Goal: Communication & Community: Ask a question

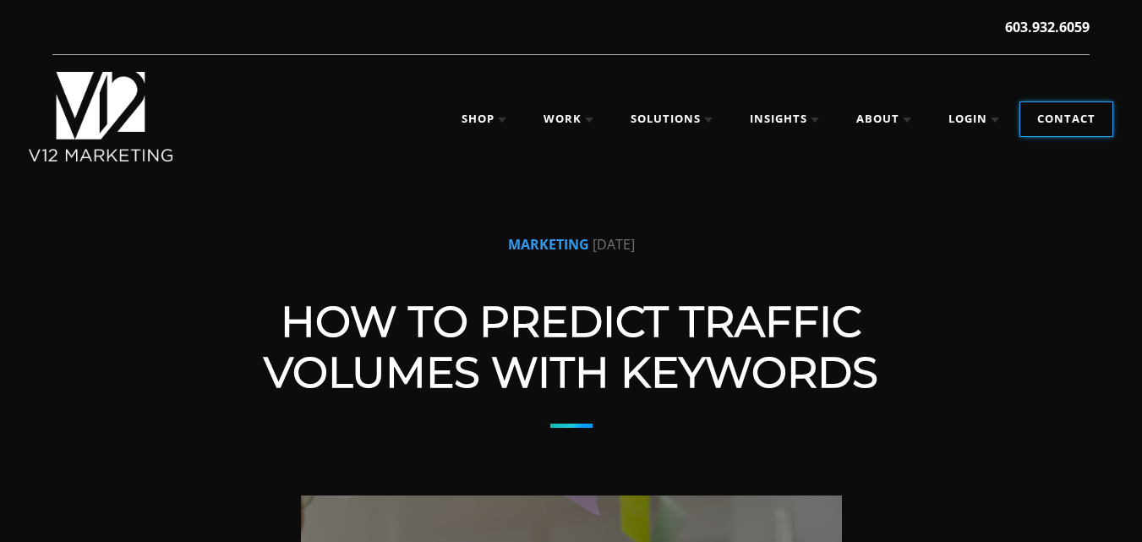
click at [1084, 123] on link "Contact" at bounding box center [1066, 119] width 92 height 34
click at [1045, 109] on link "Contact" at bounding box center [1066, 119] width 92 height 34
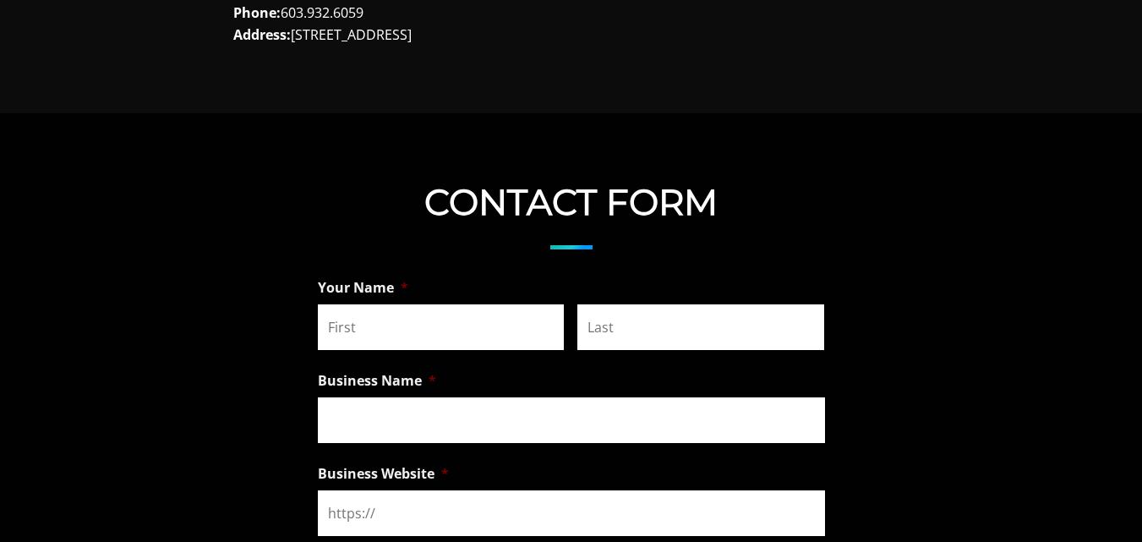
scroll to position [1268, 0]
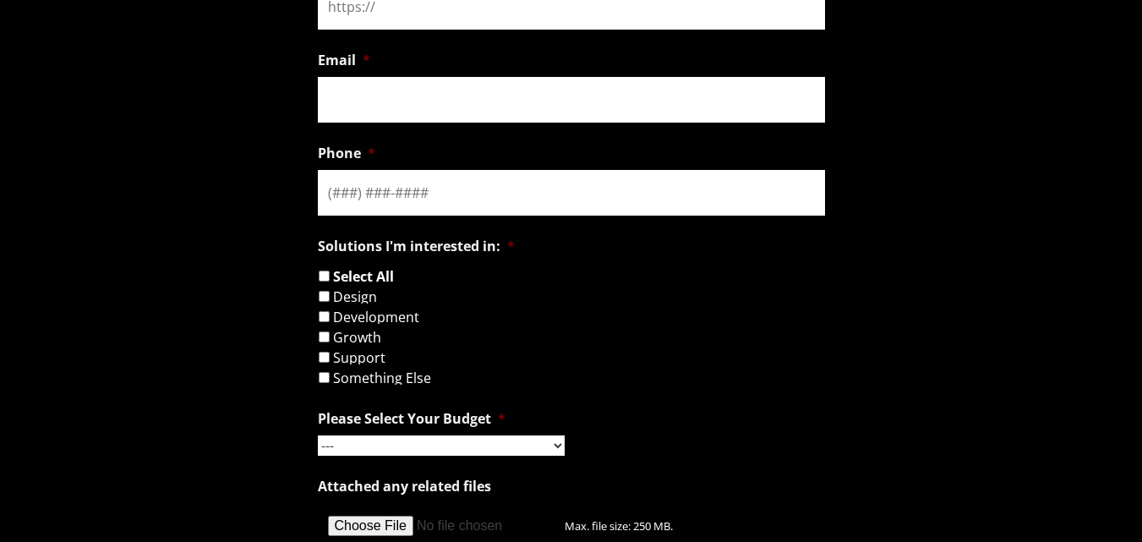
scroll to position [1353, 0]
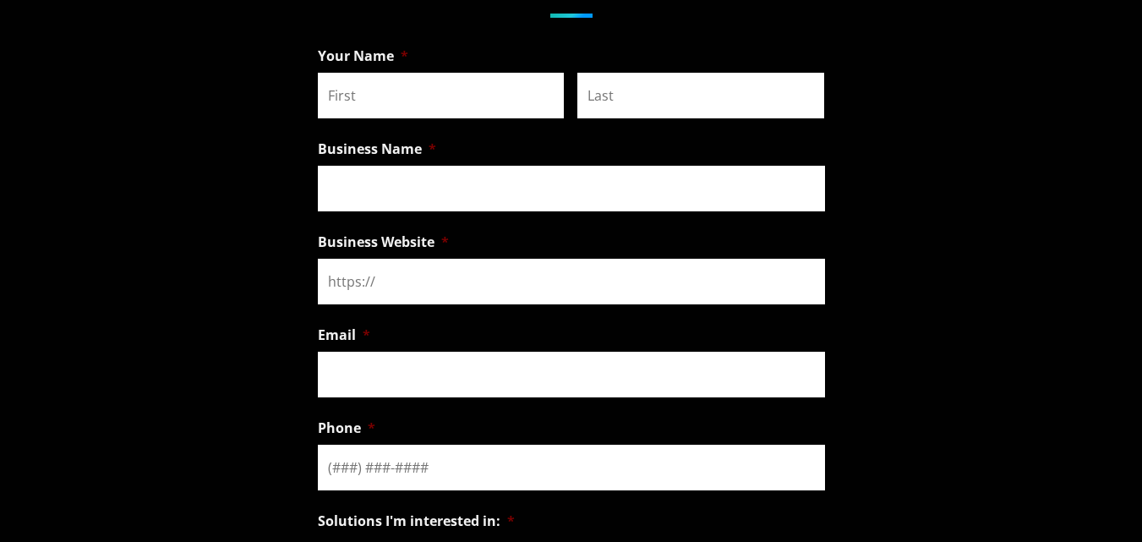
click at [418, 101] on input "First" at bounding box center [441, 96] width 247 height 46
type input "Rakesh"
type input "Singh"
type input "xyz"
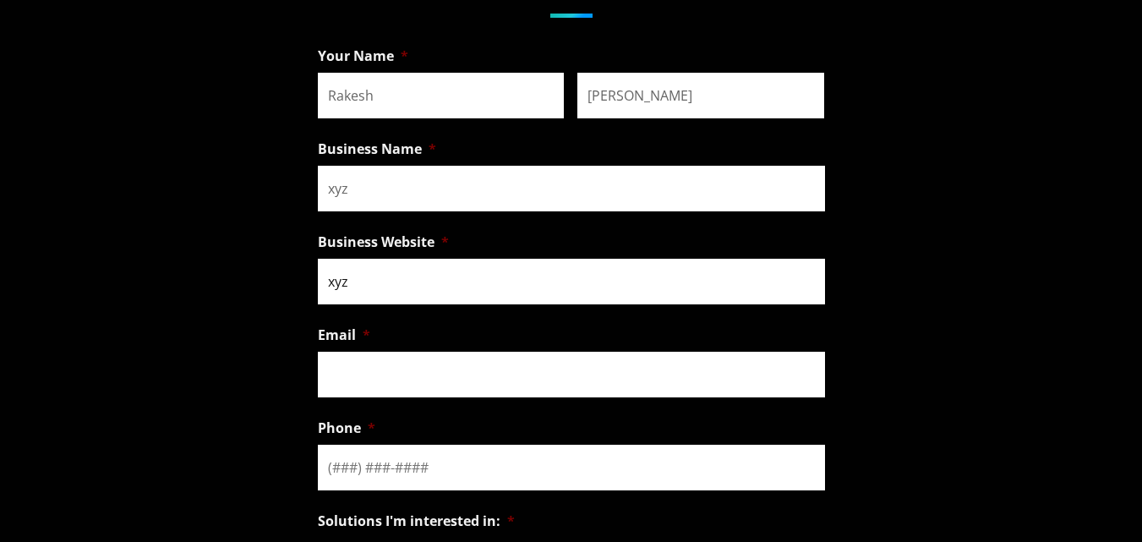
type input "seo.rakeshsingh0007@gmail.com"
type input "(098) 302-5151"
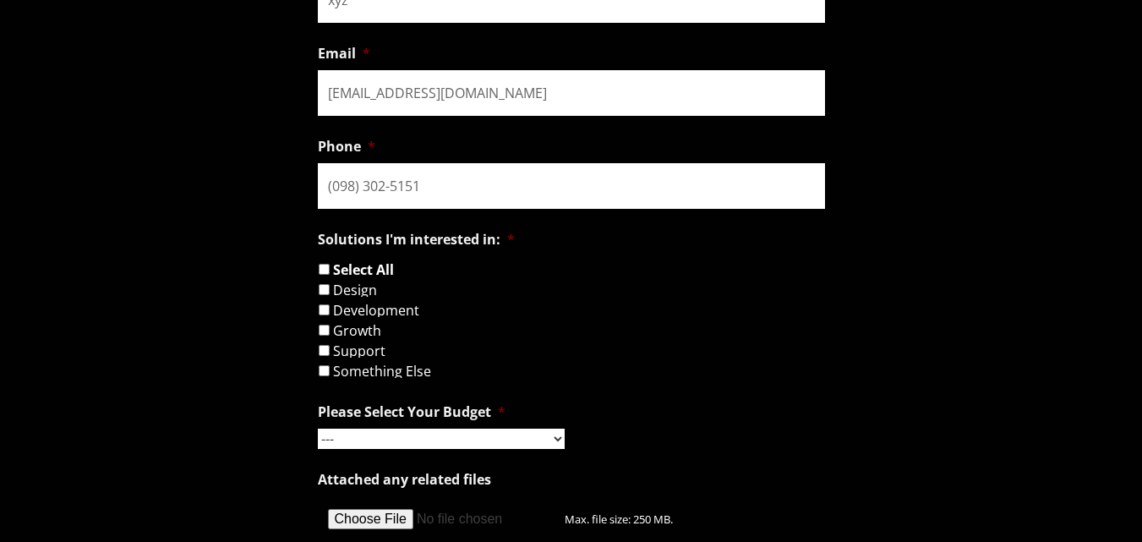
scroll to position [1775, 0]
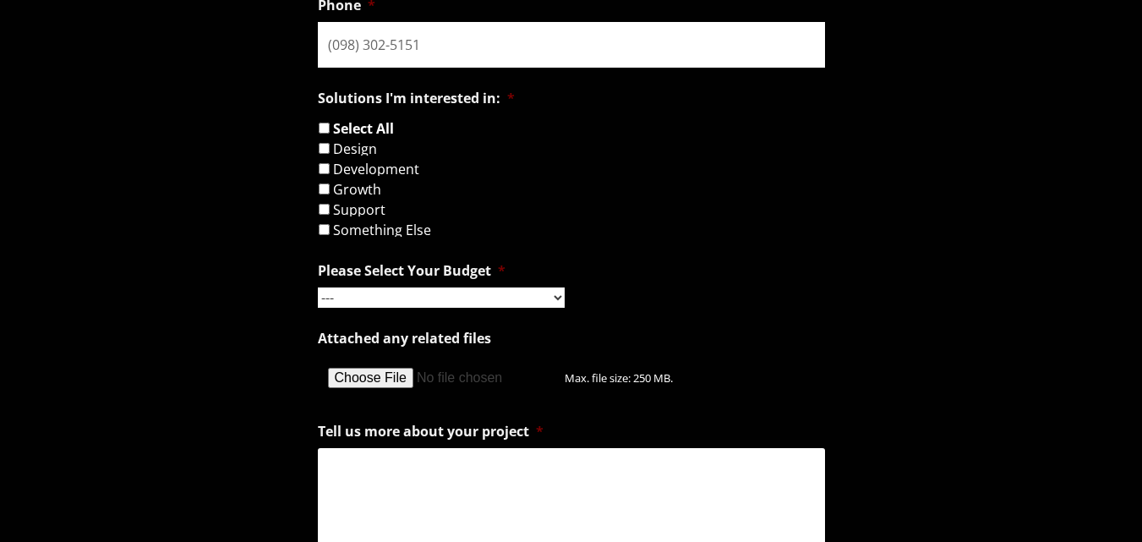
click at [324, 233] on input "Something Else" at bounding box center [324, 229] width 11 height 11
checkbox input "true"
click at [371, 302] on select "--- Hourly Support: $100 / Hour Less than $1,000 $1,000 - $5,000 $5,000 - $20,0…" at bounding box center [441, 297] width 247 height 20
click at [318, 287] on select "--- Hourly Support: $100 / Hour Less than $1,000 $1,000 - $5,000 $5,000 - $20,0…" at bounding box center [441, 297] width 247 height 20
click at [435, 287] on select "--- Hourly Support: $100 / Hour Less than $1,000 $1,000 - $5,000 $5,000 - $20,0…" at bounding box center [441, 297] width 247 height 20
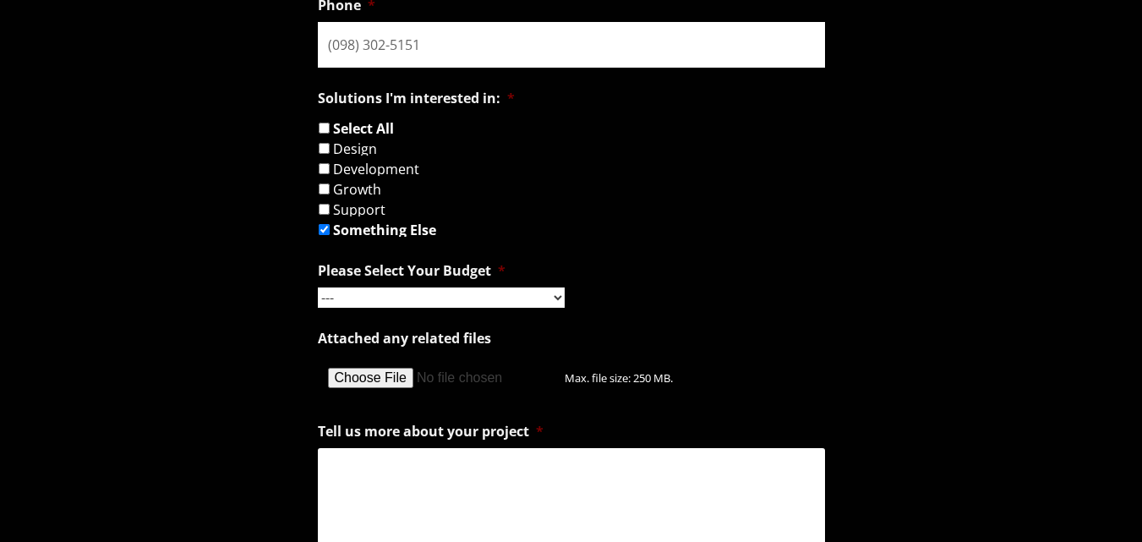
select select "Hourly Support: $100 / Hour"
click at [318, 287] on select "--- Hourly Support: $100 / Hour Less than $1,000 $1,000 - $5,000 $5,000 - $20,0…" at bounding box center [441, 297] width 247 height 20
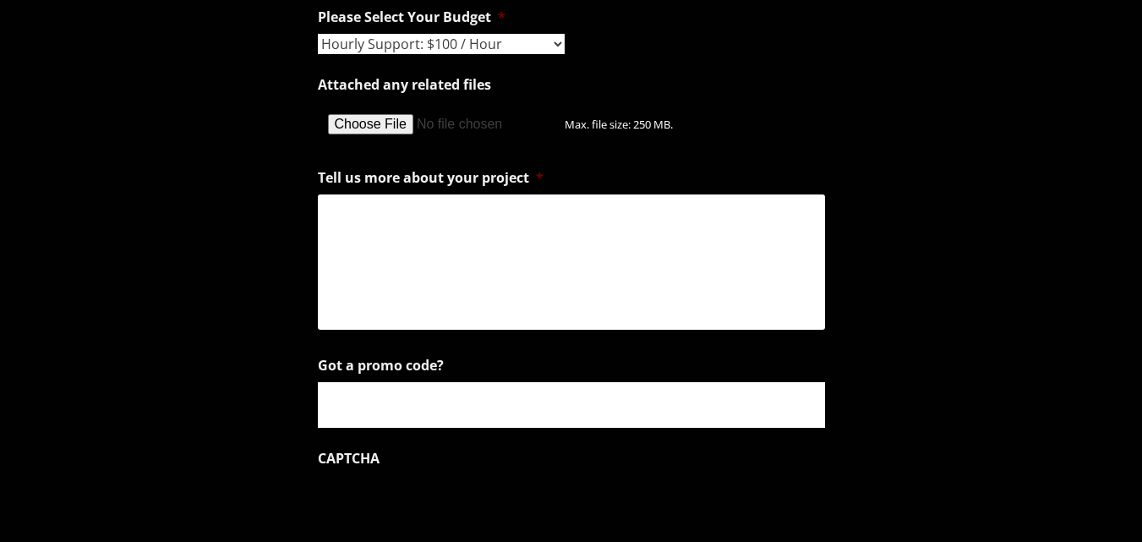
click at [463, 310] on textarea "Tell us more about your project *" at bounding box center [571, 261] width 507 height 135
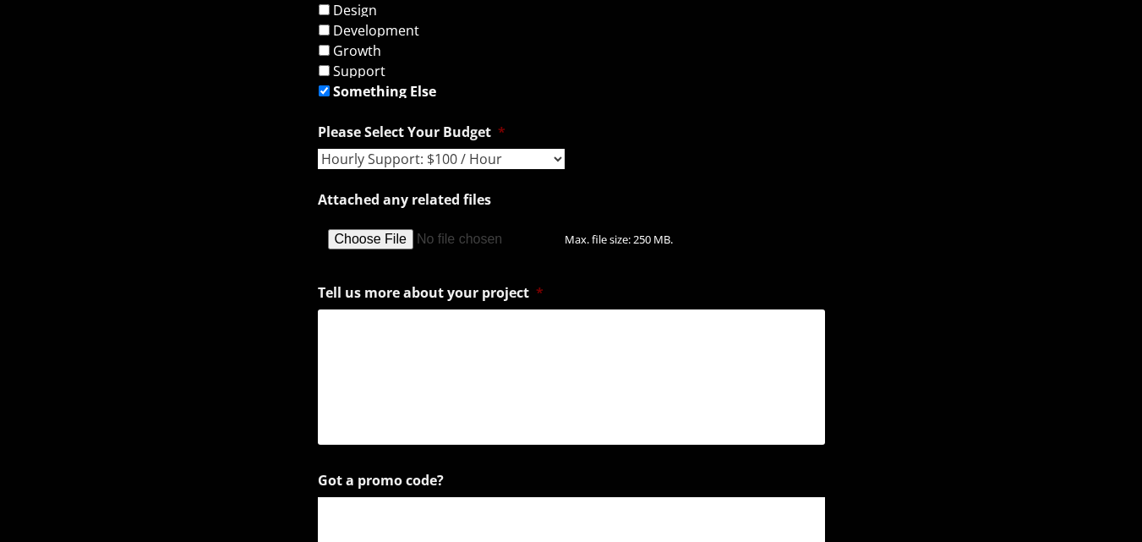
scroll to position [2029, 0]
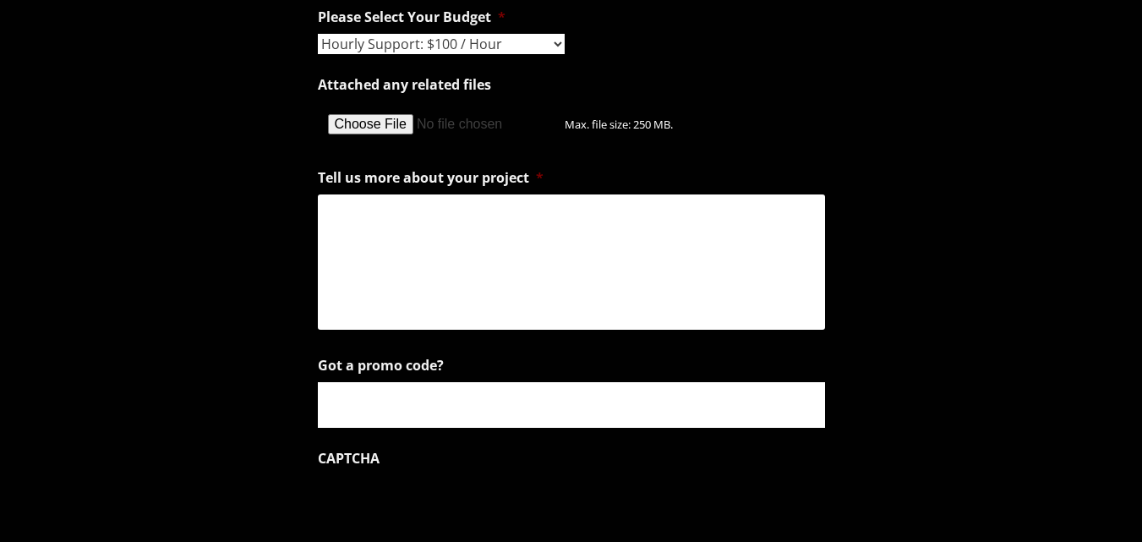
paste textarea "Hi , I hope you're doing well. I’m reaching out because search is changing fast…"
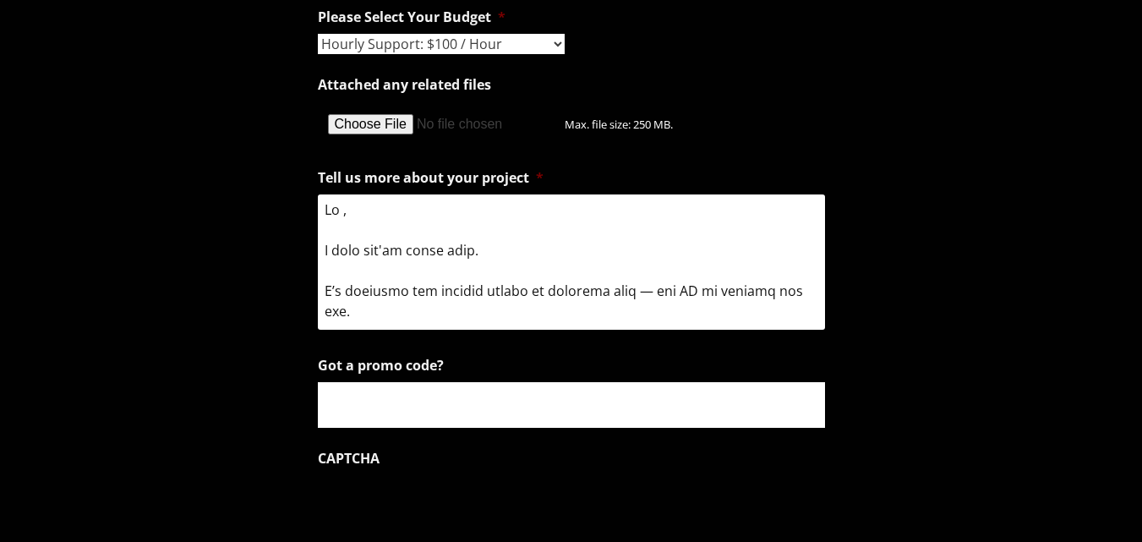
scroll to position [741, 0]
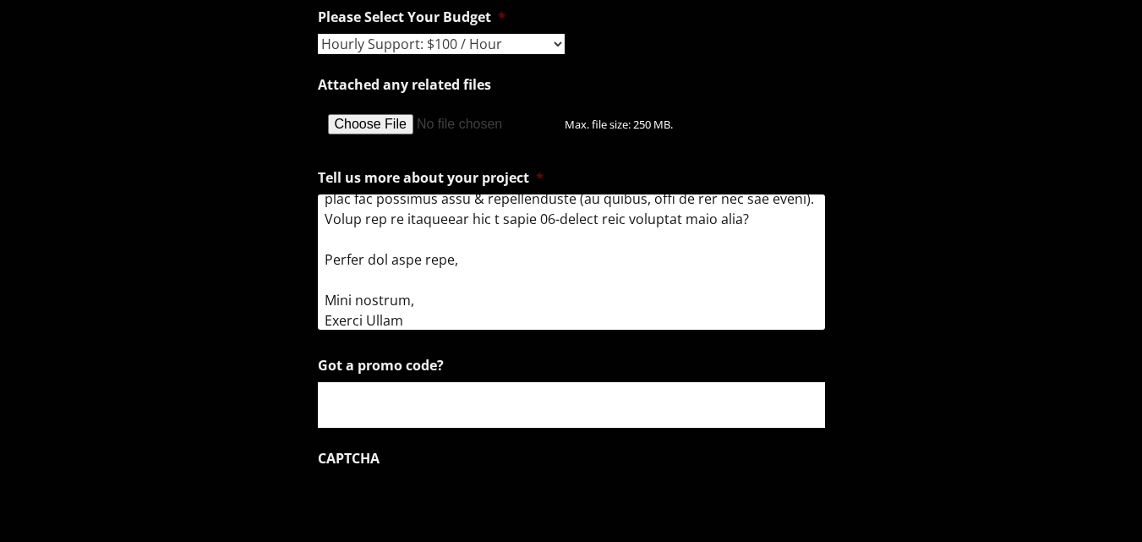
type textarea "Hi , I hope you're doing well. I’m reaching out because search is changing fast…"
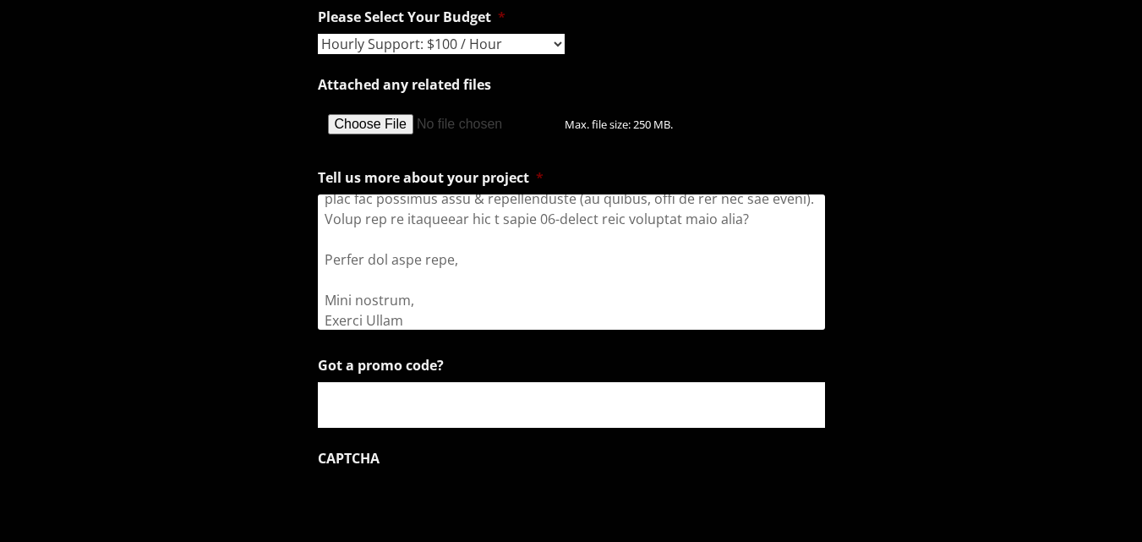
click at [443, 391] on input "Got a promo code?" at bounding box center [571, 405] width 507 height 46
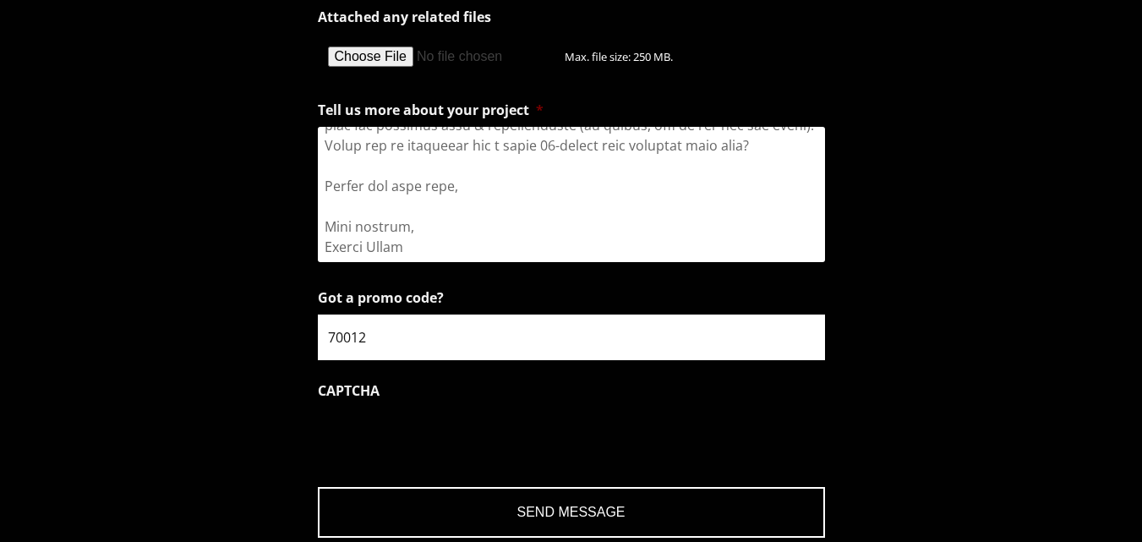
scroll to position [2198, 0]
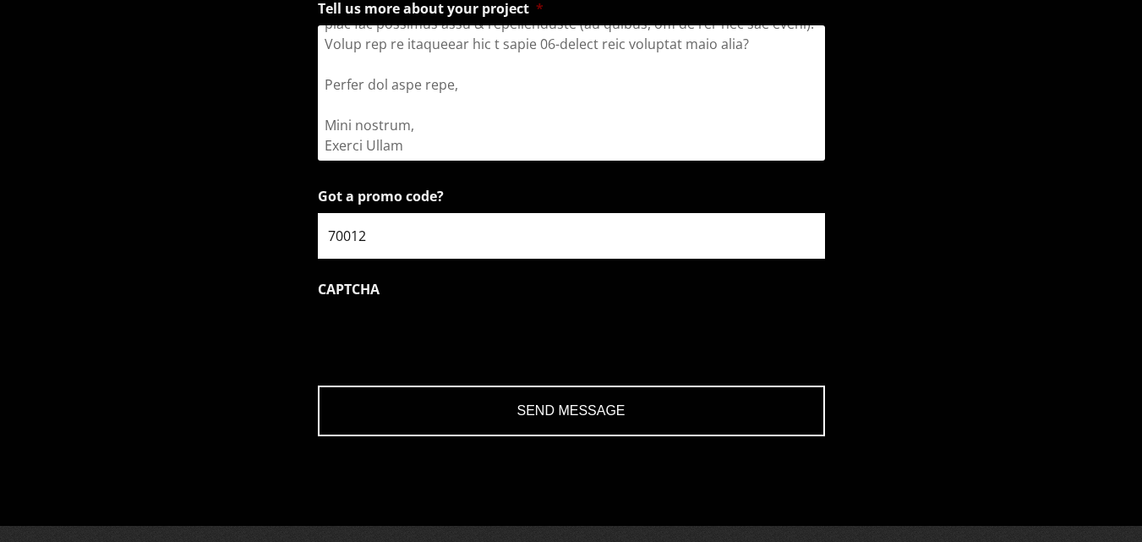
type input "70012"
click at [511, 424] on input "Send Message" at bounding box center [571, 411] width 507 height 51
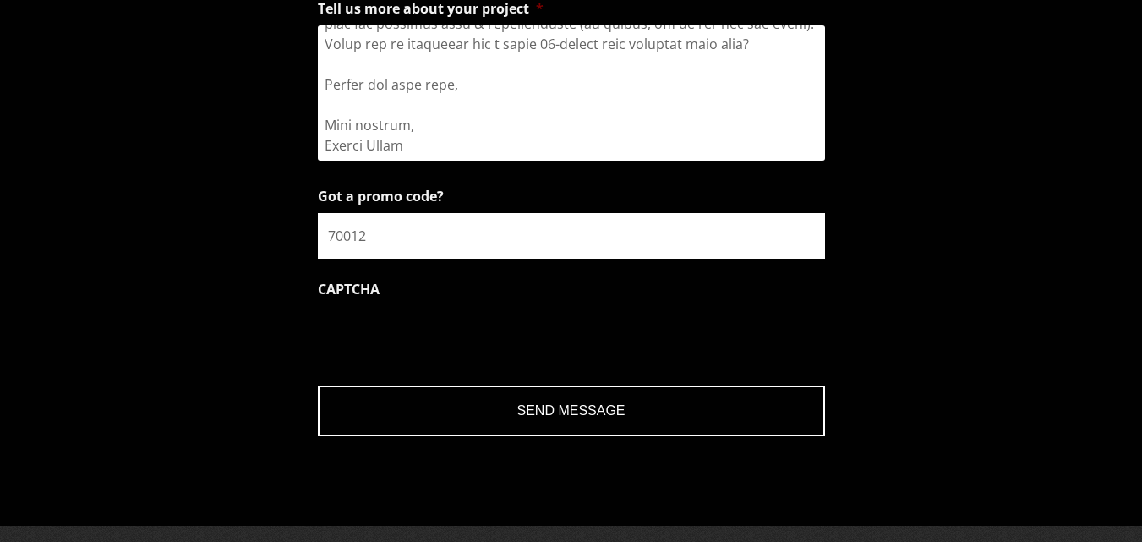
click at [511, 424] on input "Send Message" at bounding box center [571, 411] width 507 height 51
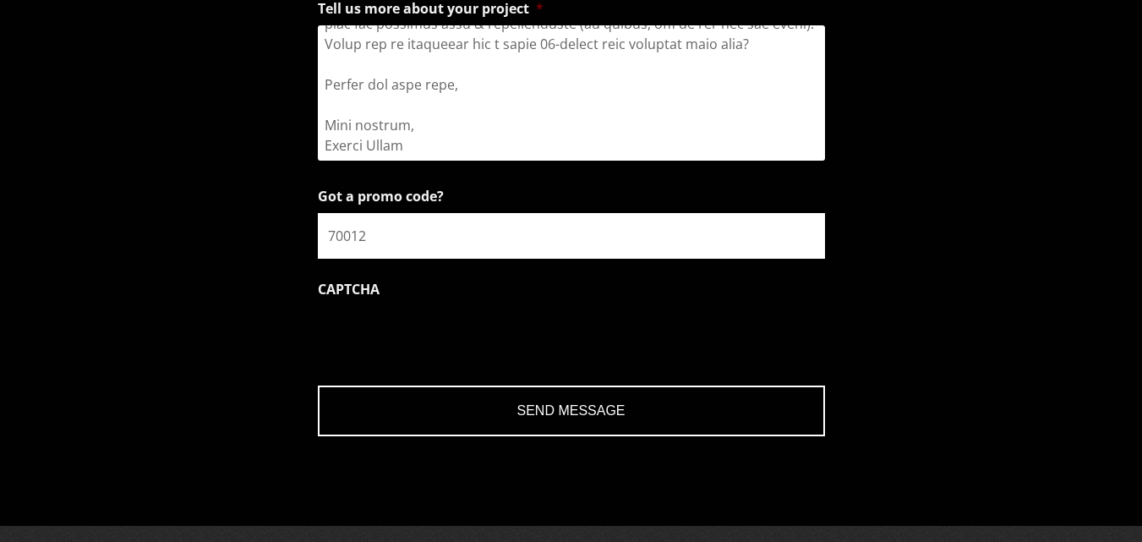
click at [511, 424] on input "Send Message" at bounding box center [571, 411] width 507 height 51
